Goal: Navigation & Orientation: Find specific page/section

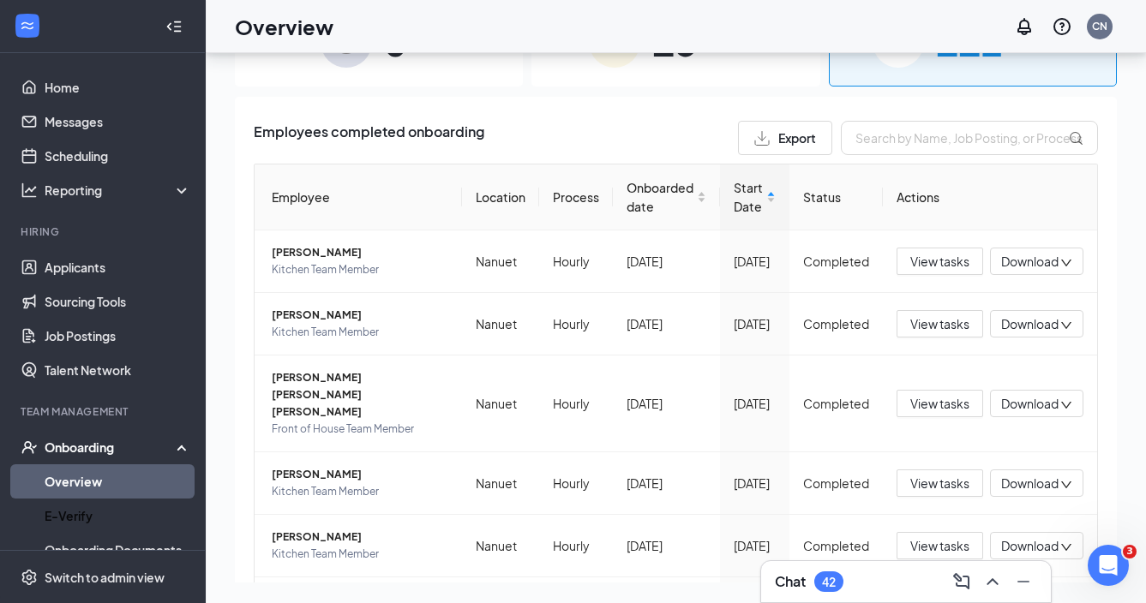
scroll to position [389, 0]
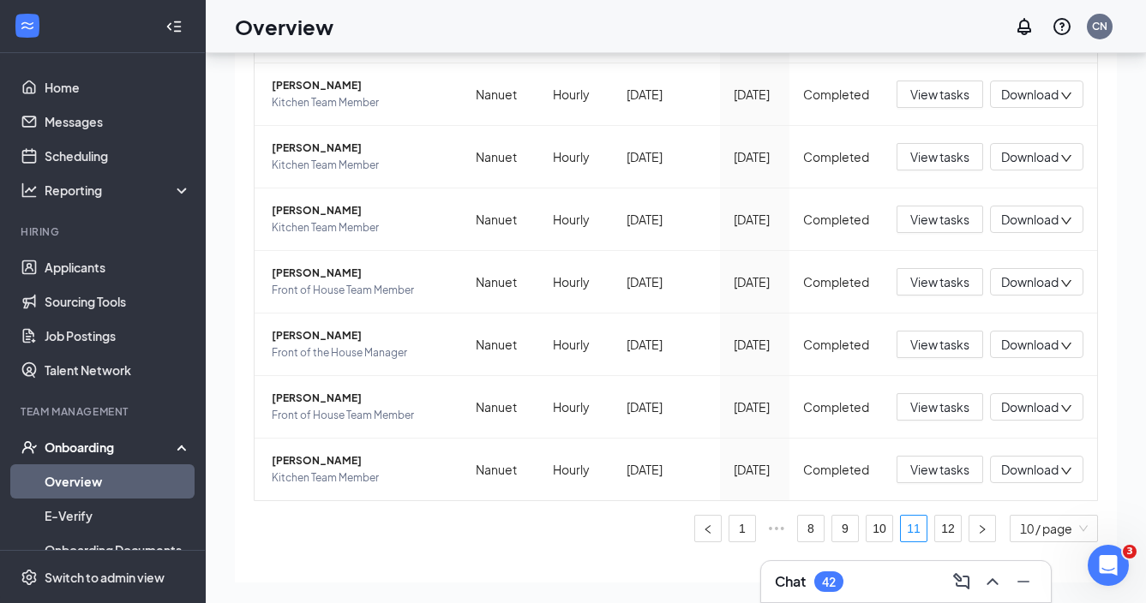
click at [112, 468] on link "Overview" at bounding box center [118, 481] width 147 height 34
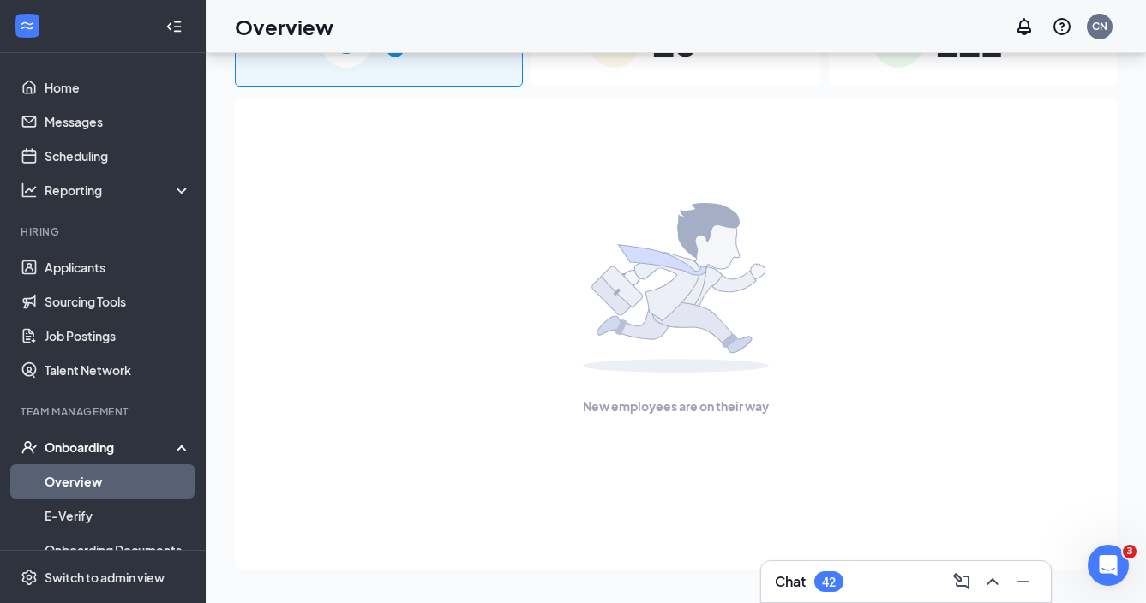
click at [102, 478] on link "Overview" at bounding box center [118, 481] width 147 height 34
click at [123, 266] on link "Applicants" at bounding box center [118, 267] width 147 height 34
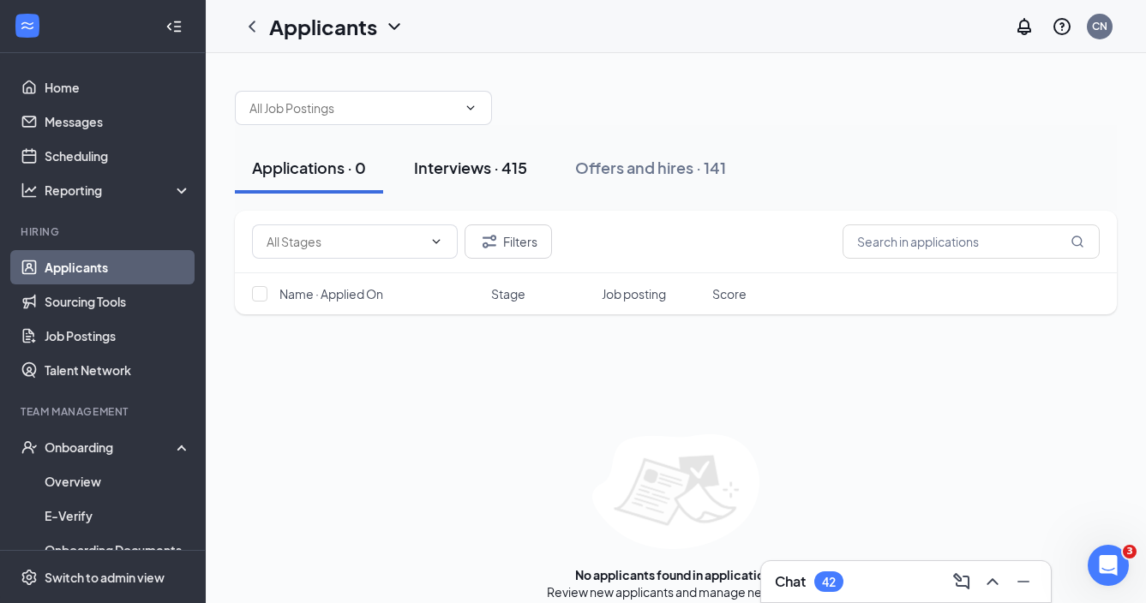
click at [458, 168] on div "Interviews · 415" at bounding box center [470, 167] width 113 height 21
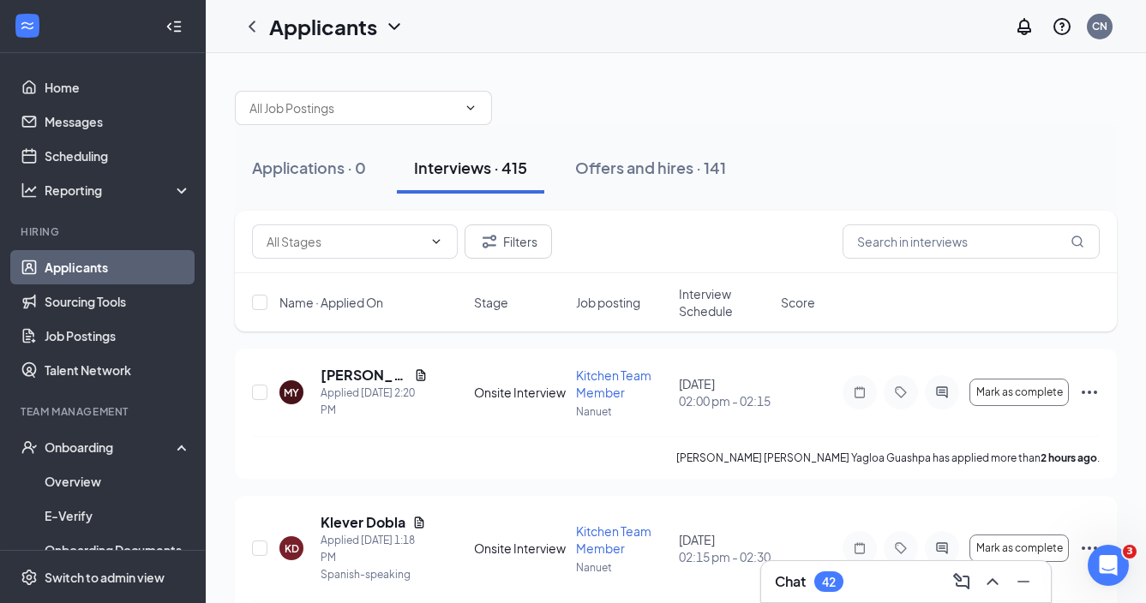
click at [702, 309] on span "Interview Schedule" at bounding box center [725, 302] width 92 height 34
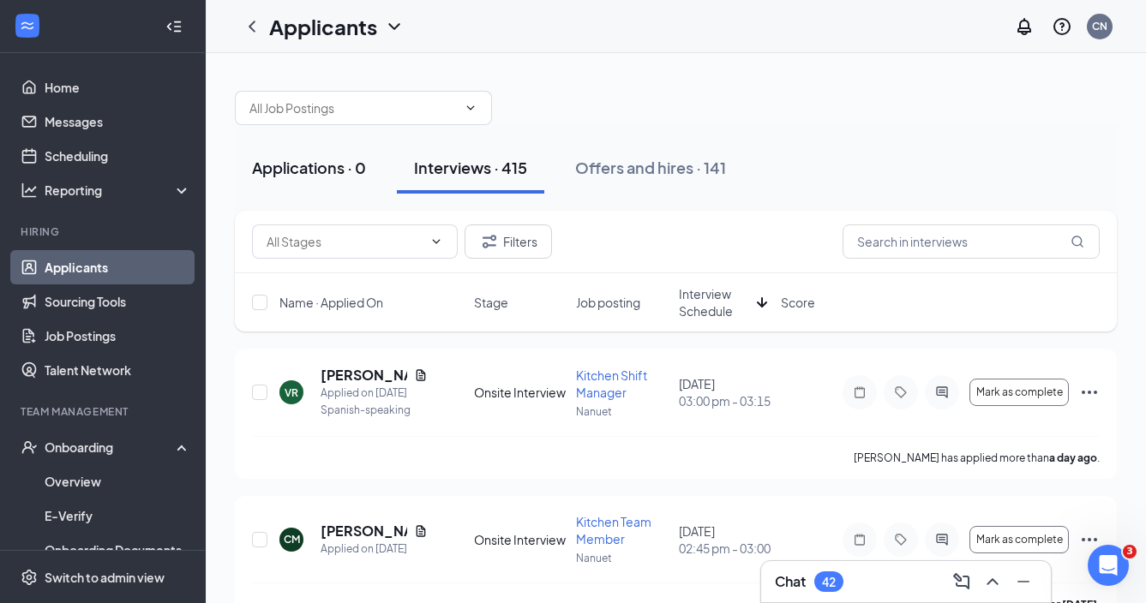
click at [330, 182] on button "Applications · 0" at bounding box center [309, 167] width 148 height 51
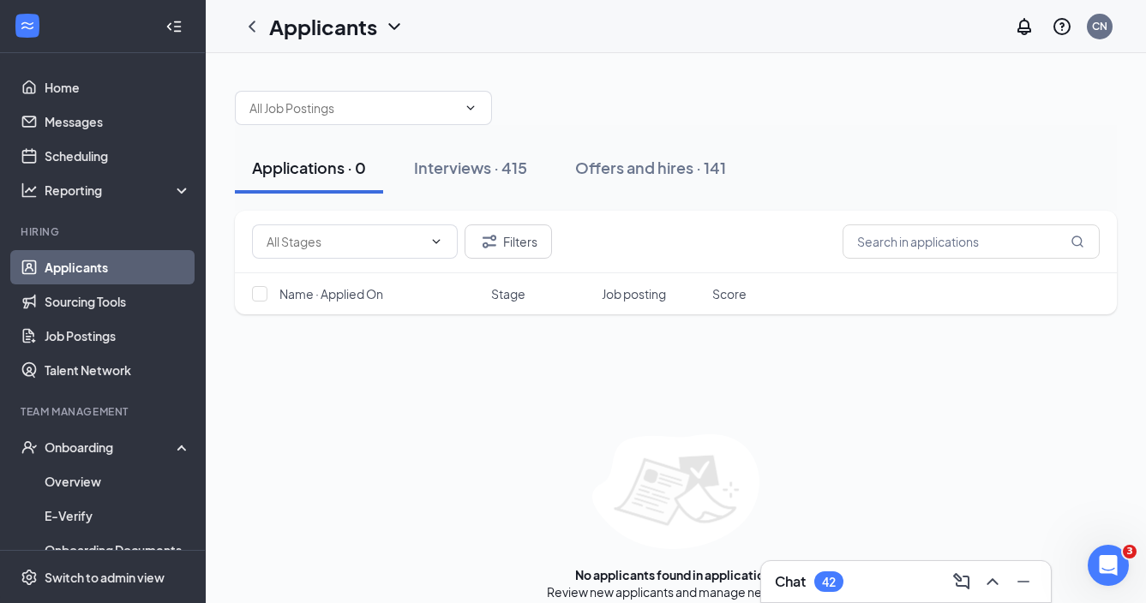
click at [101, 272] on link "Applicants" at bounding box center [118, 267] width 147 height 34
click at [83, 274] on link "Applicants" at bounding box center [118, 267] width 147 height 34
click at [108, 273] on link "Applicants" at bounding box center [118, 267] width 147 height 34
click at [252, 30] on icon "ChevronLeft" at bounding box center [252, 26] width 21 height 21
click at [511, 174] on div "Interviews · 415" at bounding box center [470, 167] width 113 height 21
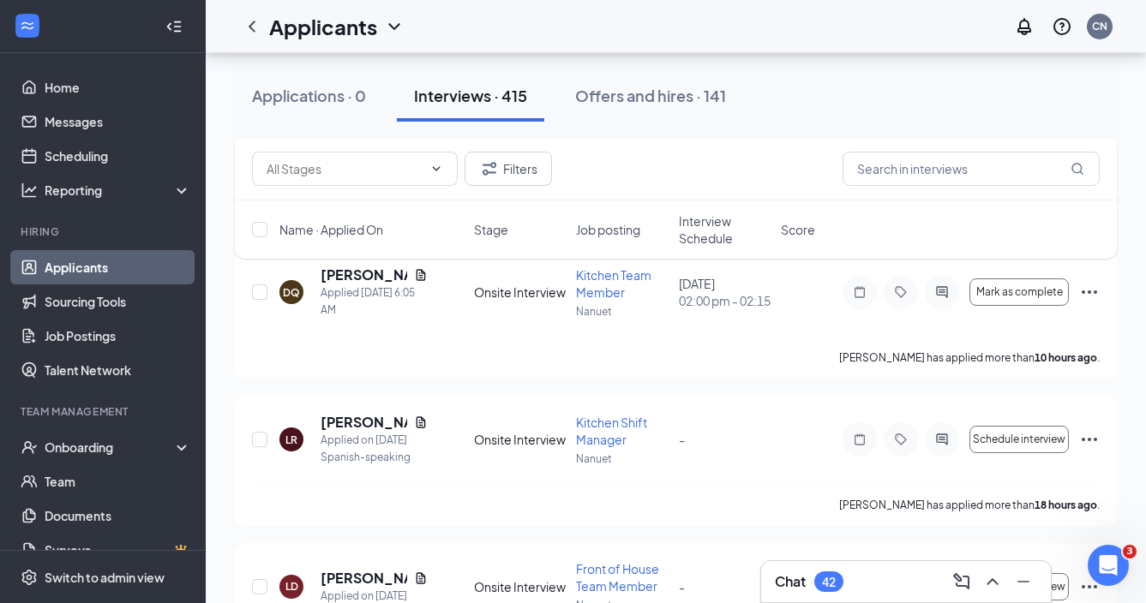
scroll to position [462, 0]
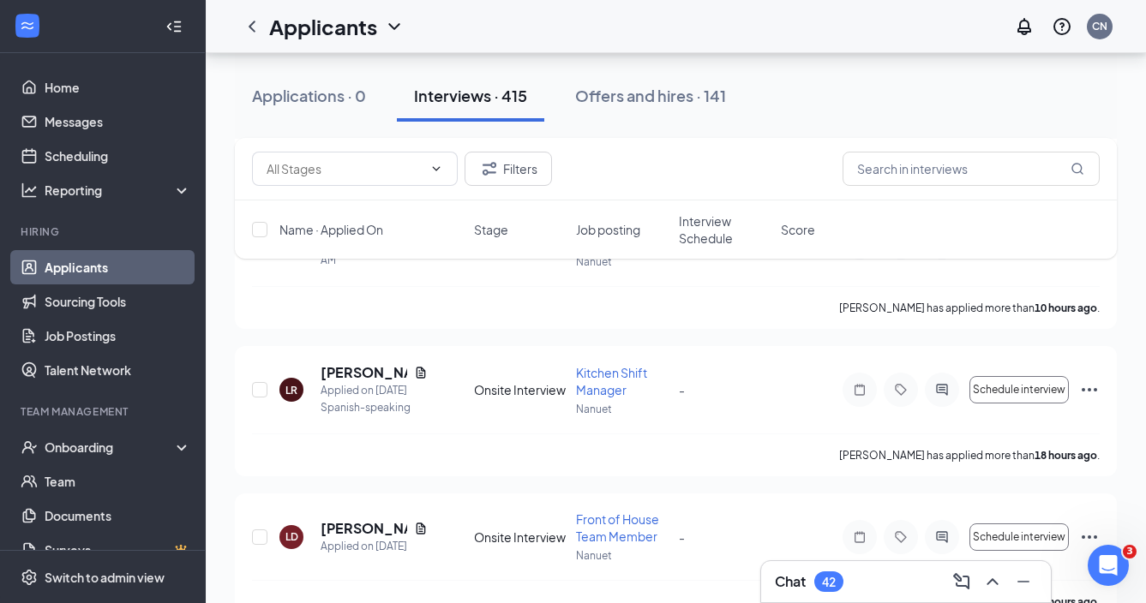
click at [700, 238] on span "Interview Schedule" at bounding box center [725, 230] width 92 height 34
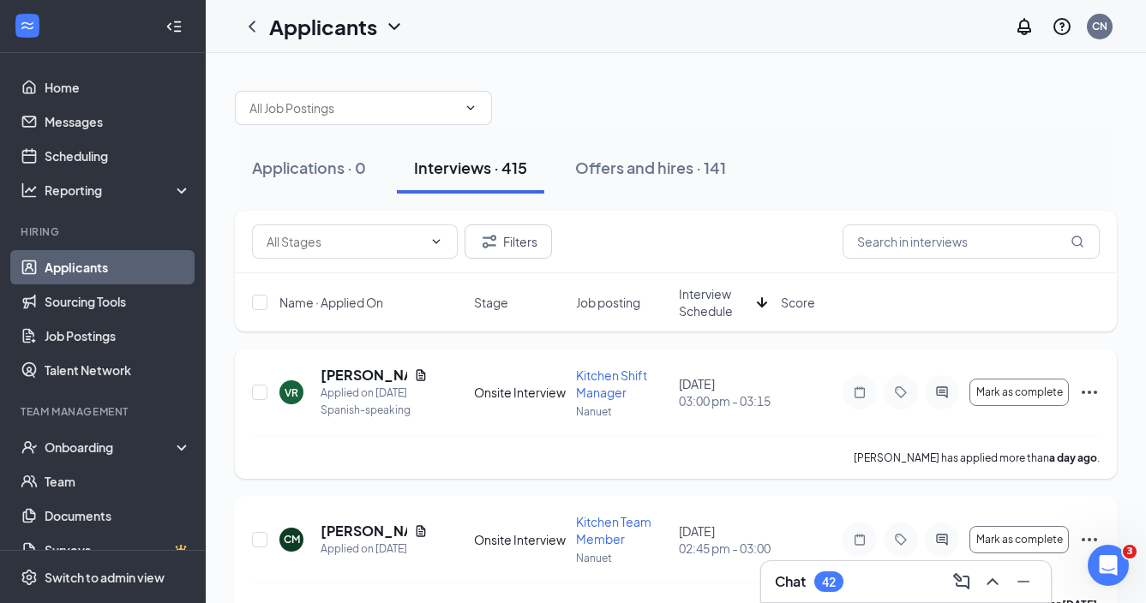
scroll to position [0, 0]
click at [85, 265] on link "Applicants" at bounding box center [118, 267] width 147 height 34
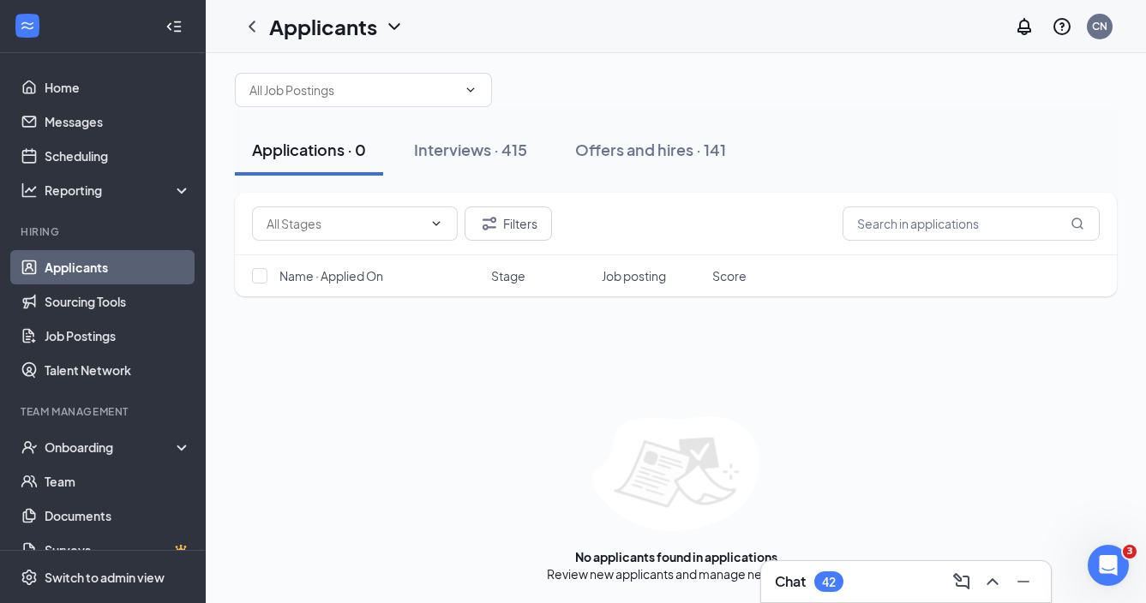
scroll to position [18, 0]
click at [94, 445] on div "Onboarding" at bounding box center [111, 447] width 132 height 17
click at [333, 153] on div "Applications · 0" at bounding box center [309, 149] width 114 height 21
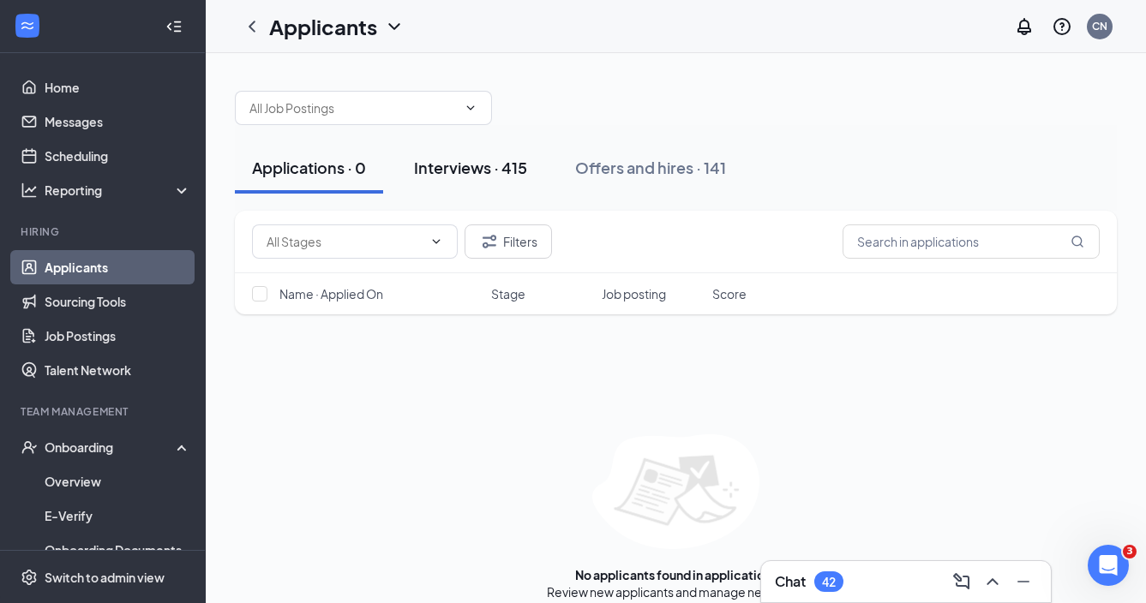
click at [491, 155] on button "Interviews · 415" at bounding box center [470, 167] width 147 height 51
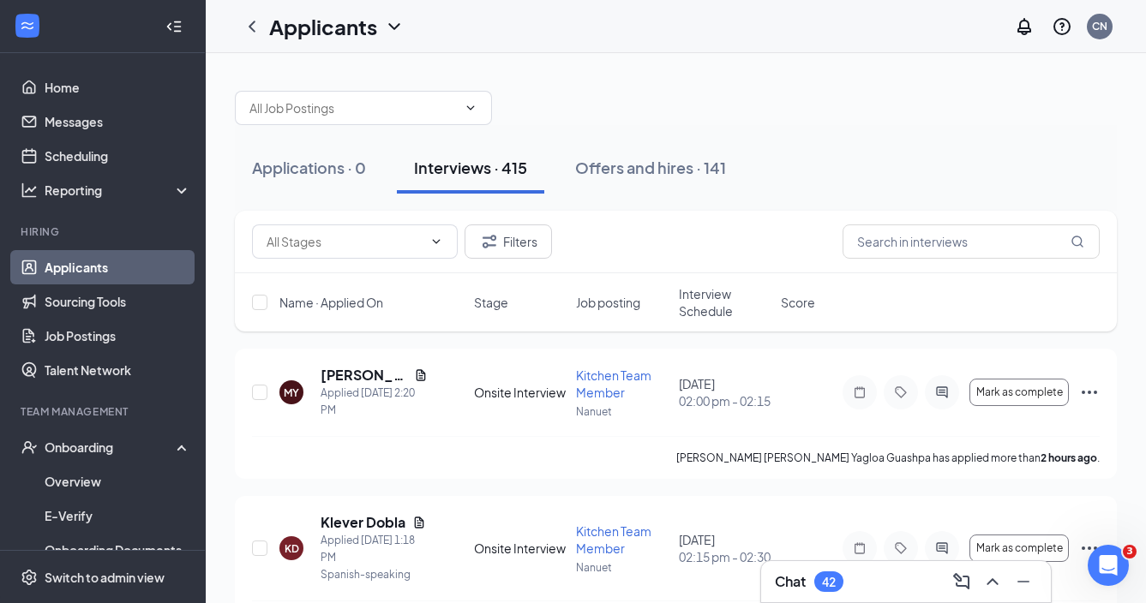
click at [703, 309] on span "Interview Schedule" at bounding box center [725, 302] width 92 height 34
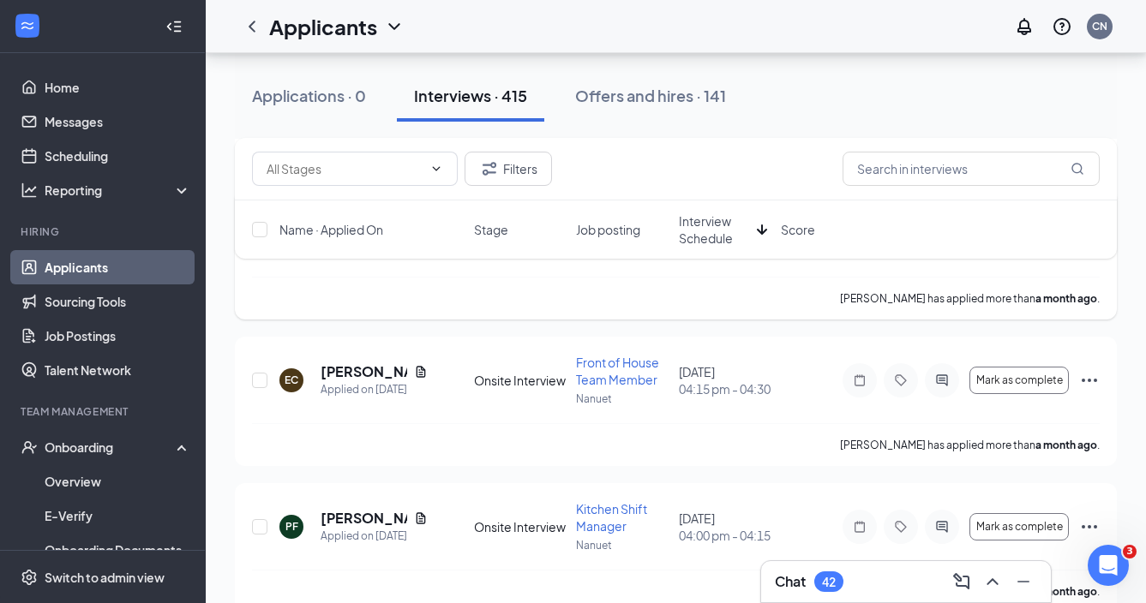
scroll to position [1924, 0]
click at [104, 264] on link "Applicants" at bounding box center [118, 267] width 147 height 34
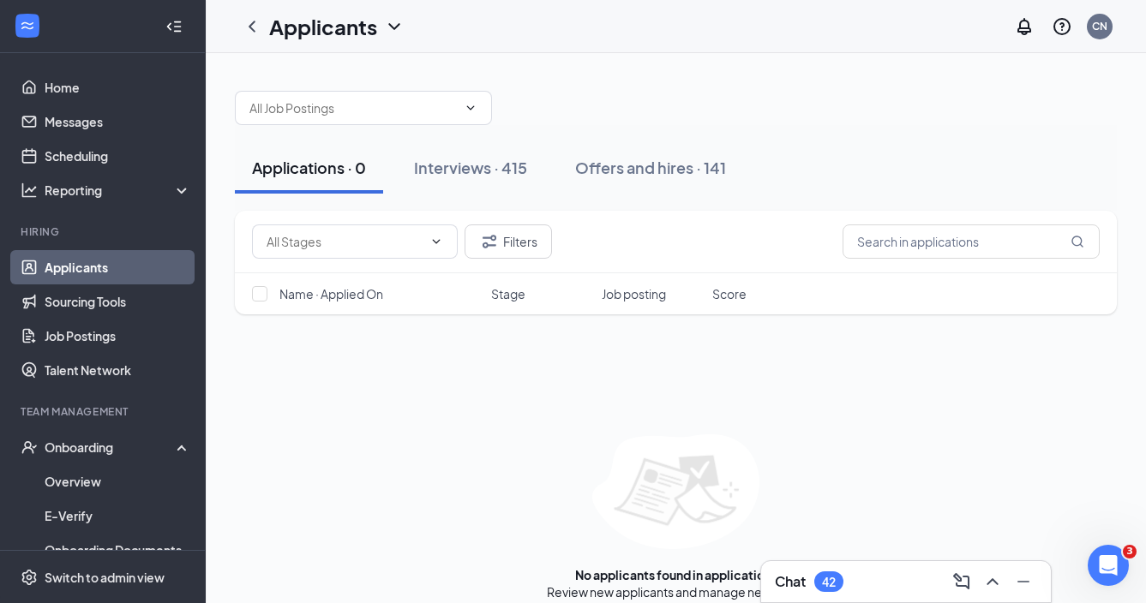
click at [111, 270] on link "Applicants" at bounding box center [118, 267] width 147 height 34
